Goal: Navigation & Orientation: Find specific page/section

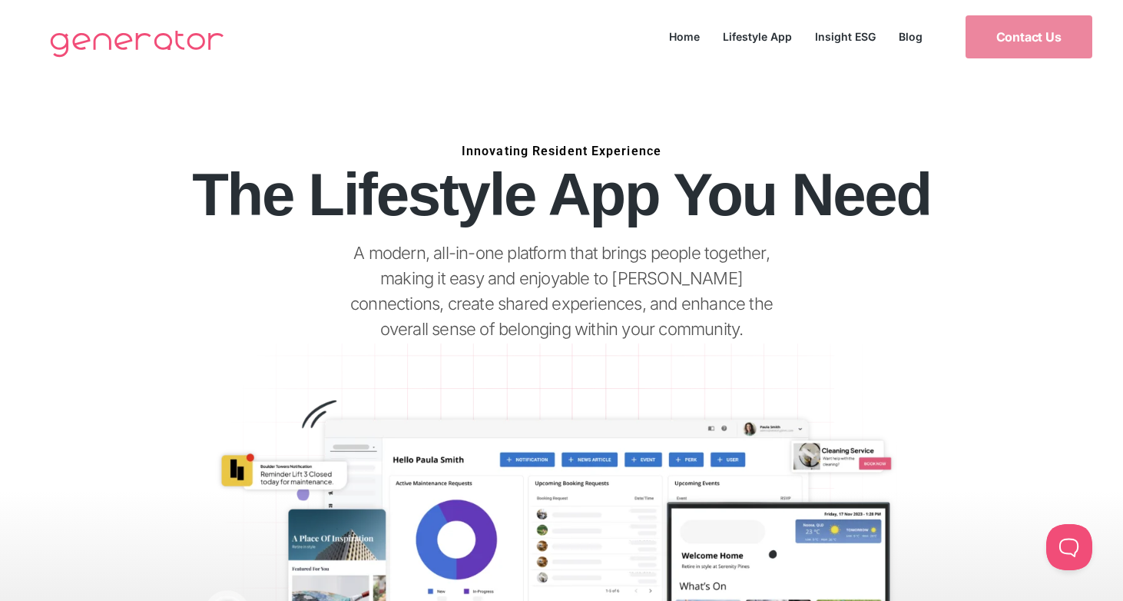
click at [763, 38] on link "Lifestyle App" at bounding box center [758, 36] width 92 height 21
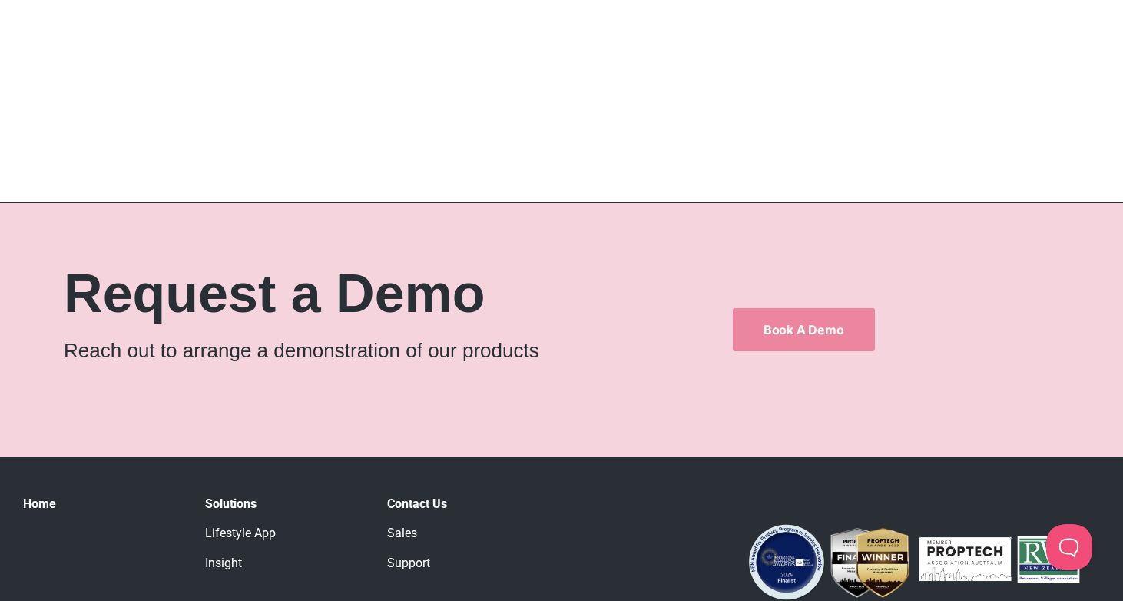
scroll to position [2445, 0]
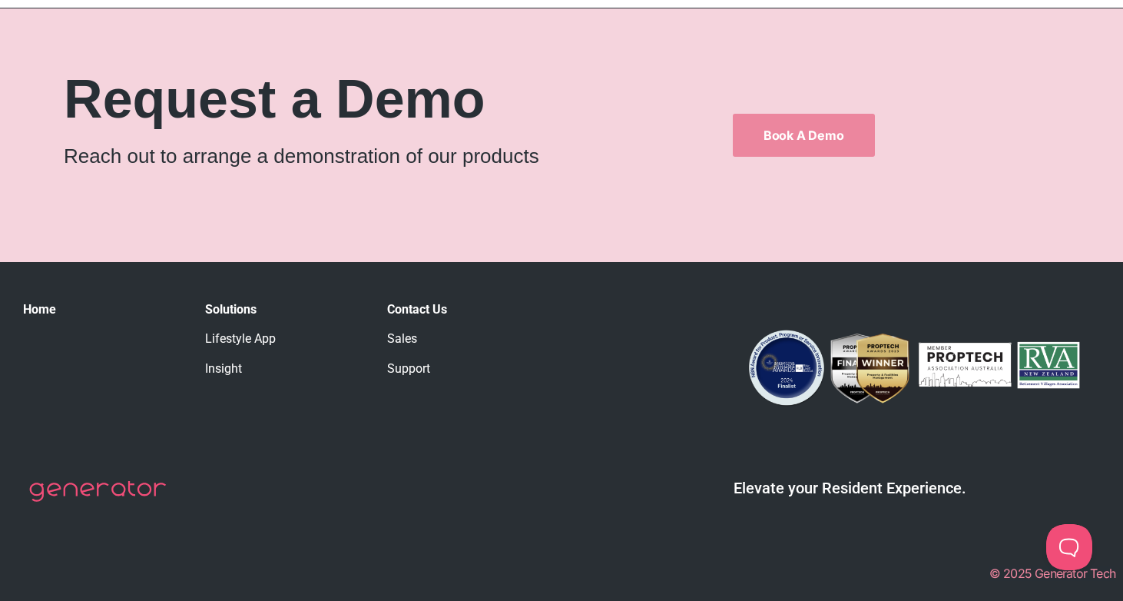
click at [407, 367] on link "Support" at bounding box center [408, 368] width 43 height 15
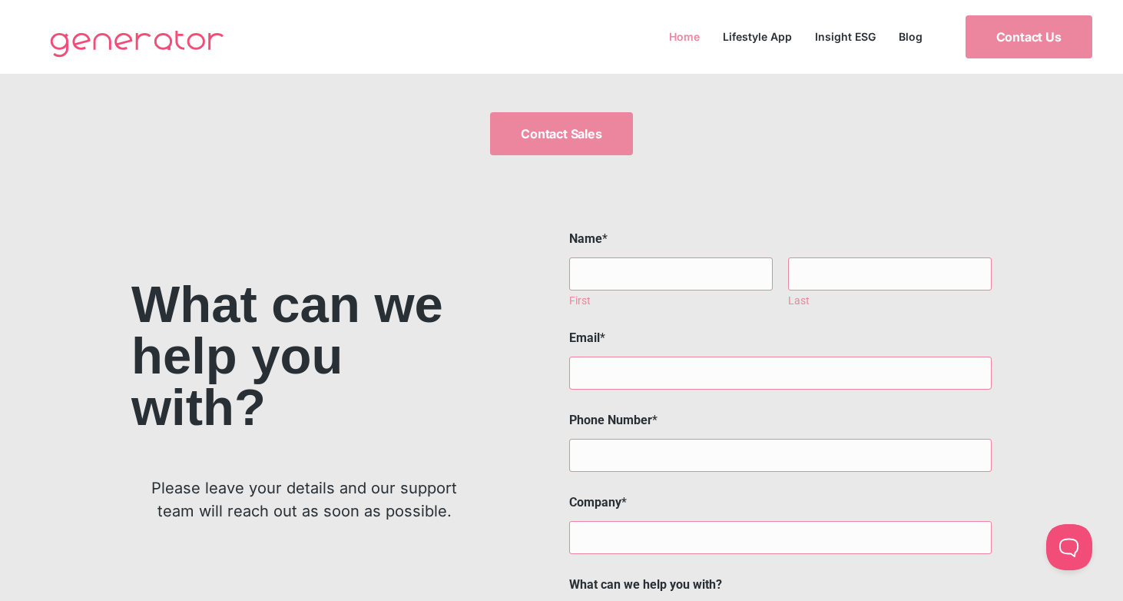
click at [687, 42] on link "Home" at bounding box center [685, 36] width 54 height 21
